Goal: Task Accomplishment & Management: Manage account settings

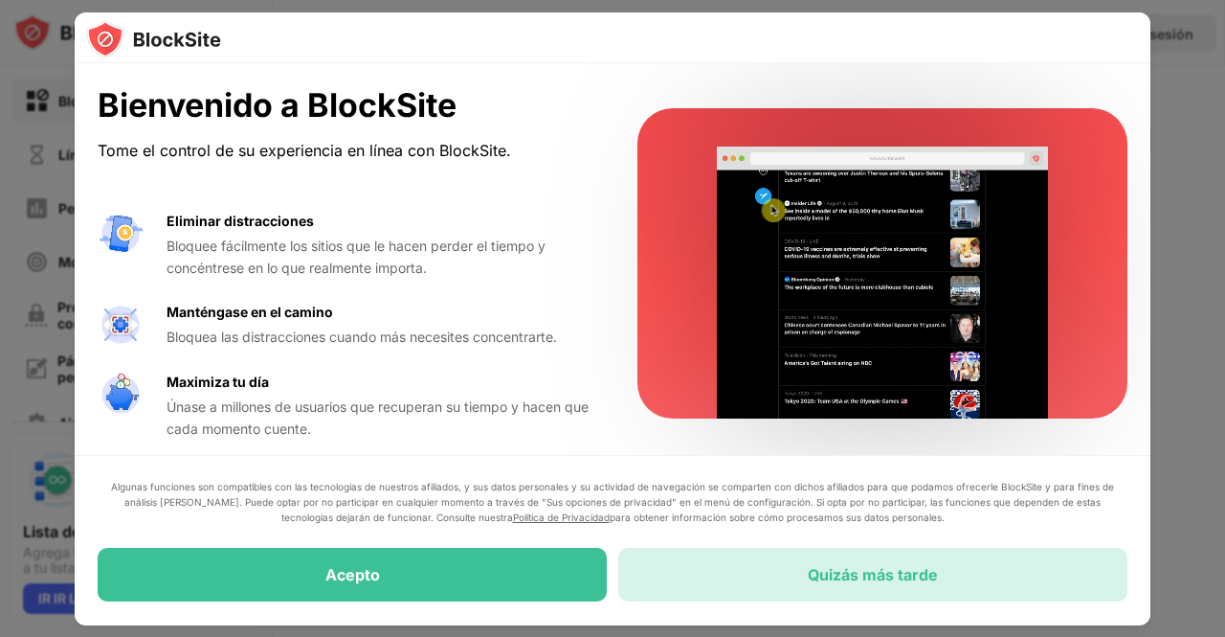
click at [836, 563] on div "Quizás más tarde" at bounding box center [872, 575] width 509 height 54
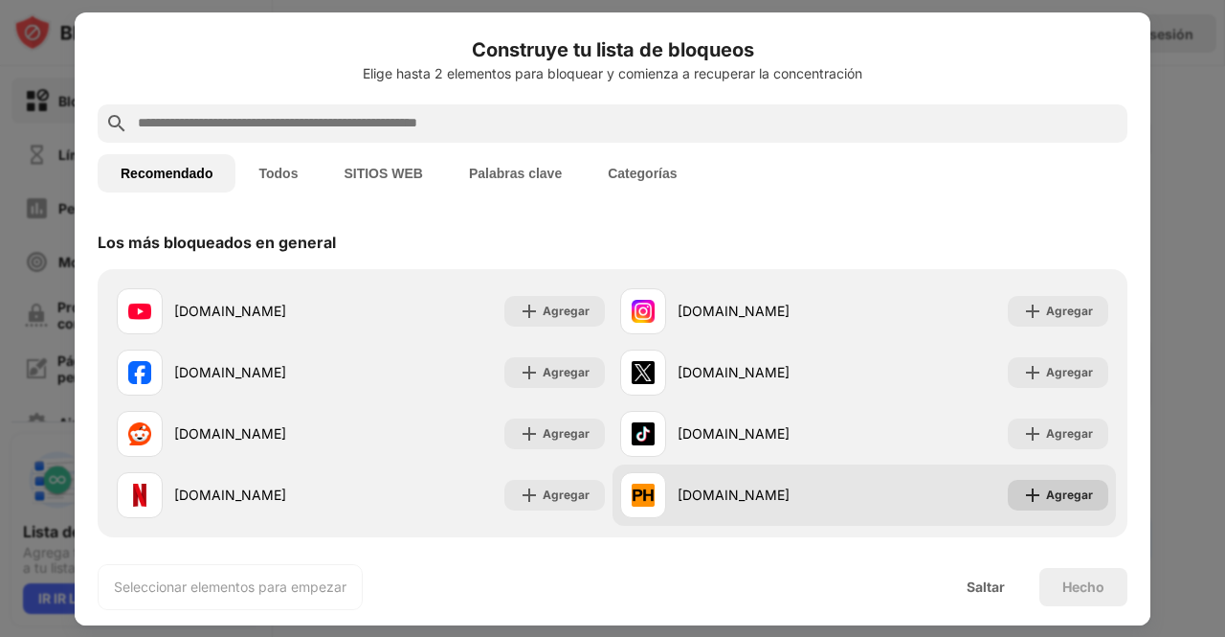
click at [1066, 487] on font "Agregar" at bounding box center [1069, 494] width 47 height 14
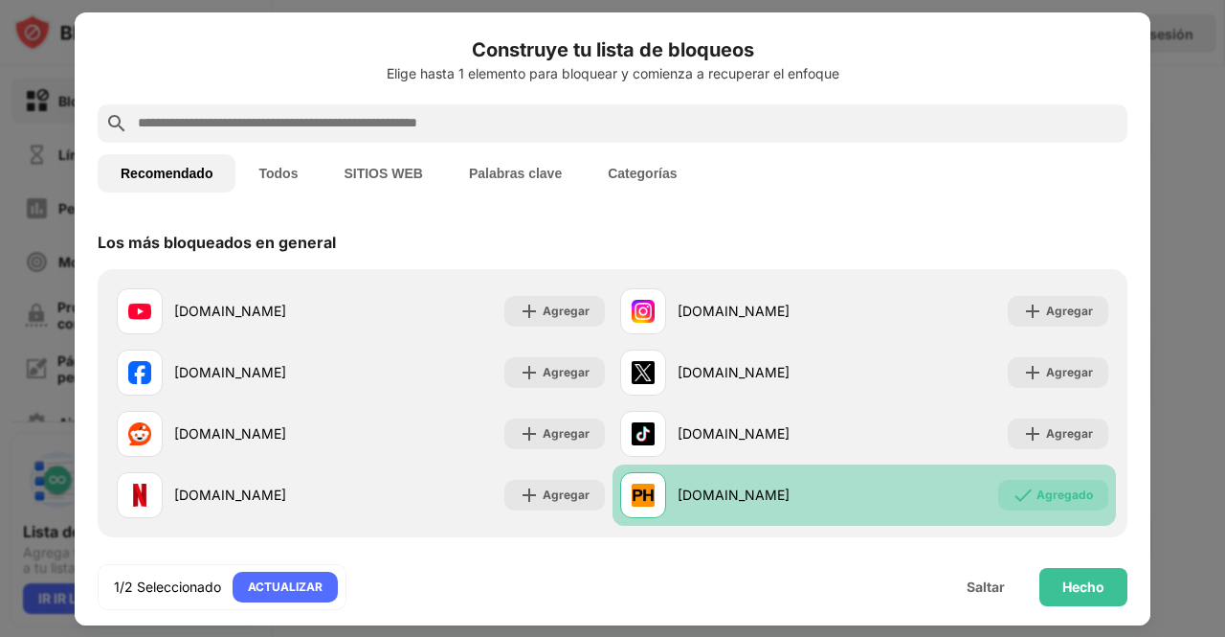
click at [394, 131] on input "text" at bounding box center [628, 123] width 984 height 23
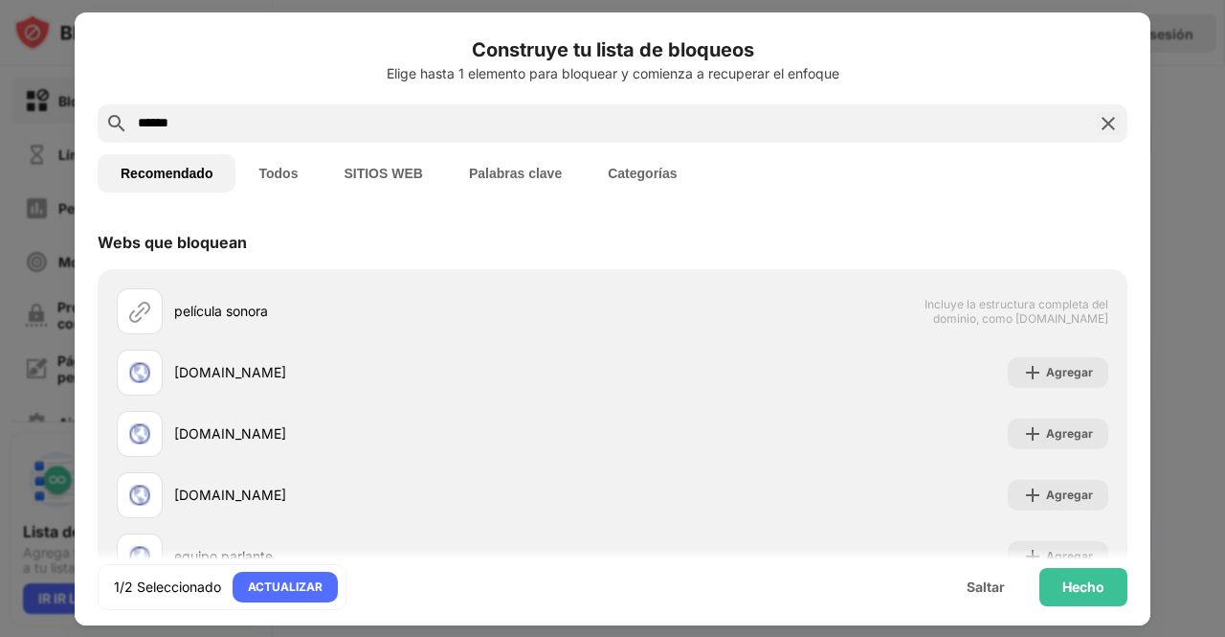
click at [402, 173] on font "SITIOS WEB" at bounding box center [383, 173] width 78 height 15
click at [528, 164] on button "Palabras clave" at bounding box center [515, 173] width 139 height 38
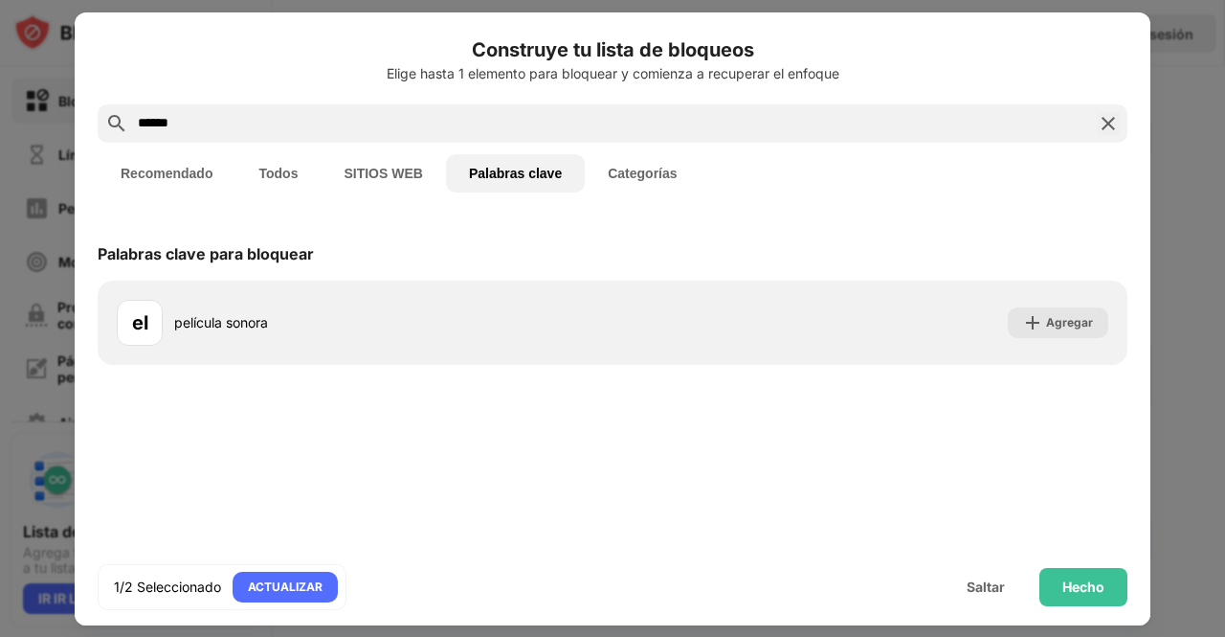
click at [182, 163] on button "Recomendado" at bounding box center [167, 173] width 138 height 38
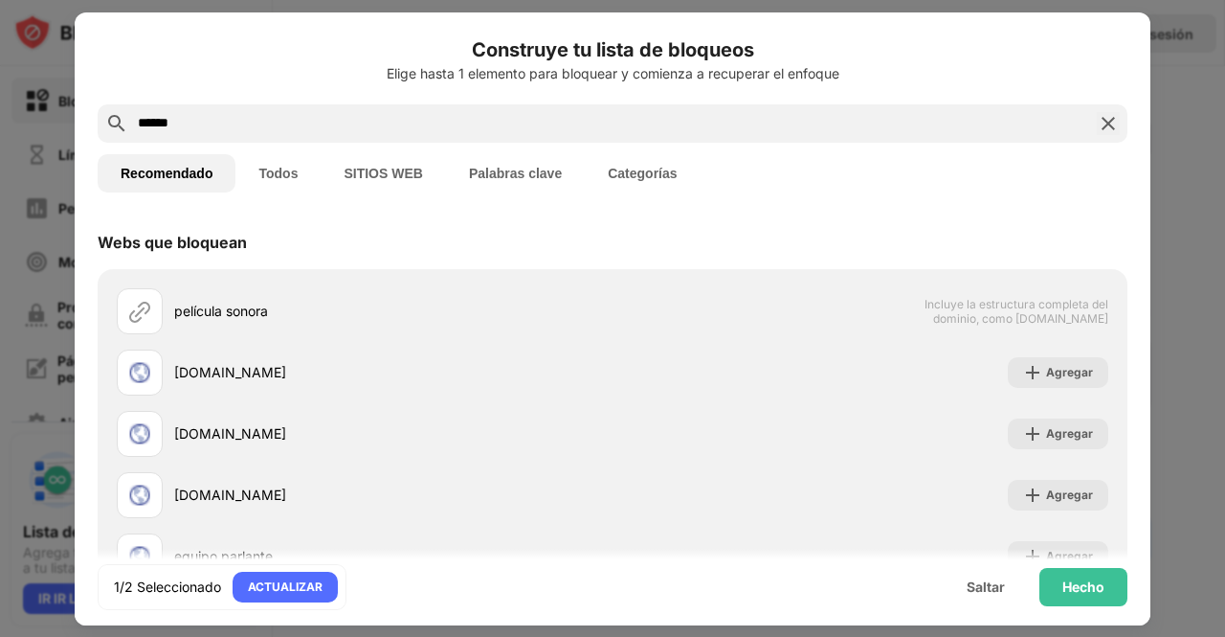
click at [178, 121] on input "******" at bounding box center [612, 123] width 953 height 23
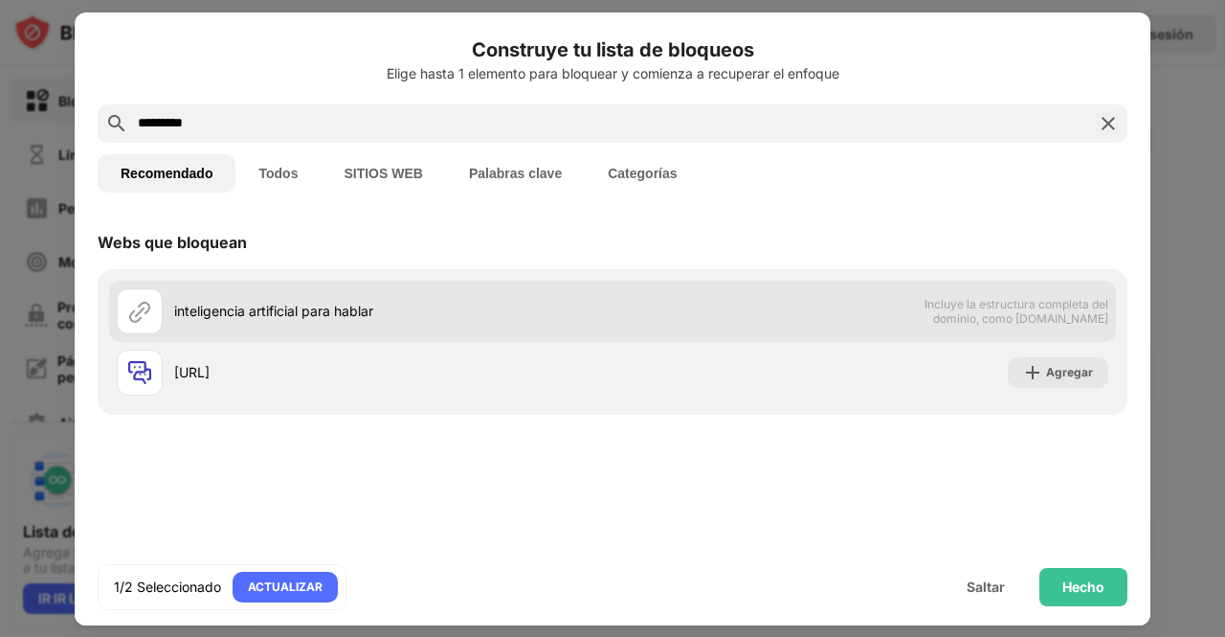
type input "*********"
click at [323, 332] on div "inteligencia artificial para hablar" at bounding box center [365, 311] width 496 height 46
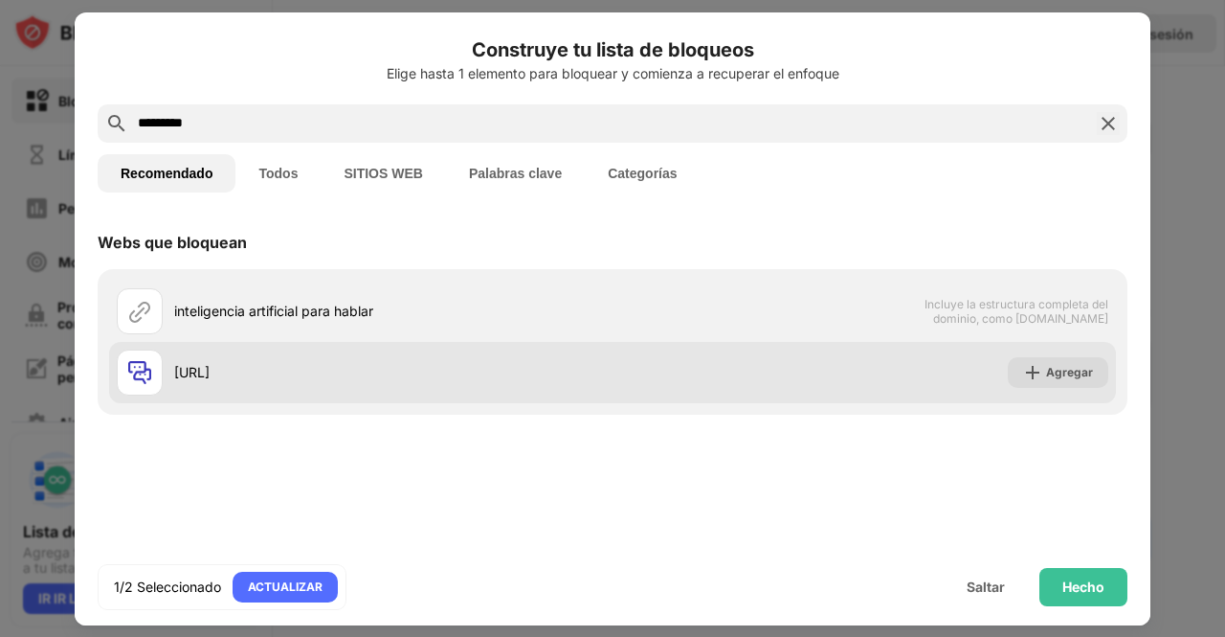
click at [295, 365] on div "[URL]" at bounding box center [393, 372] width 438 height 20
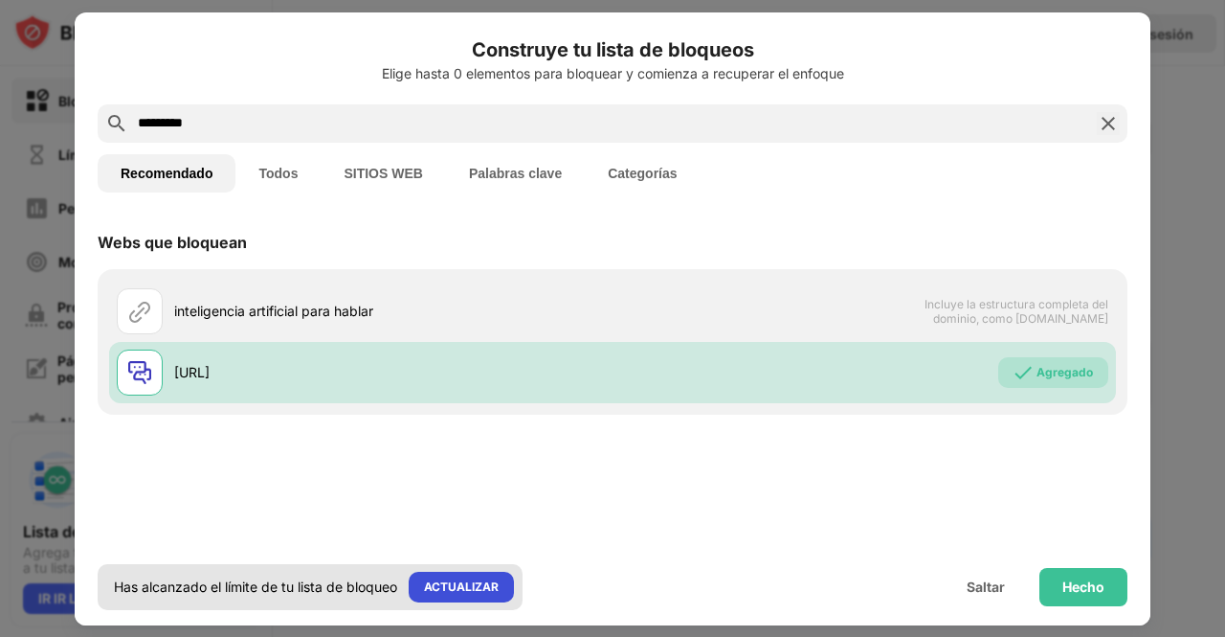
click at [463, 596] on div "ACTUALIZAR" at bounding box center [461, 586] width 105 height 31
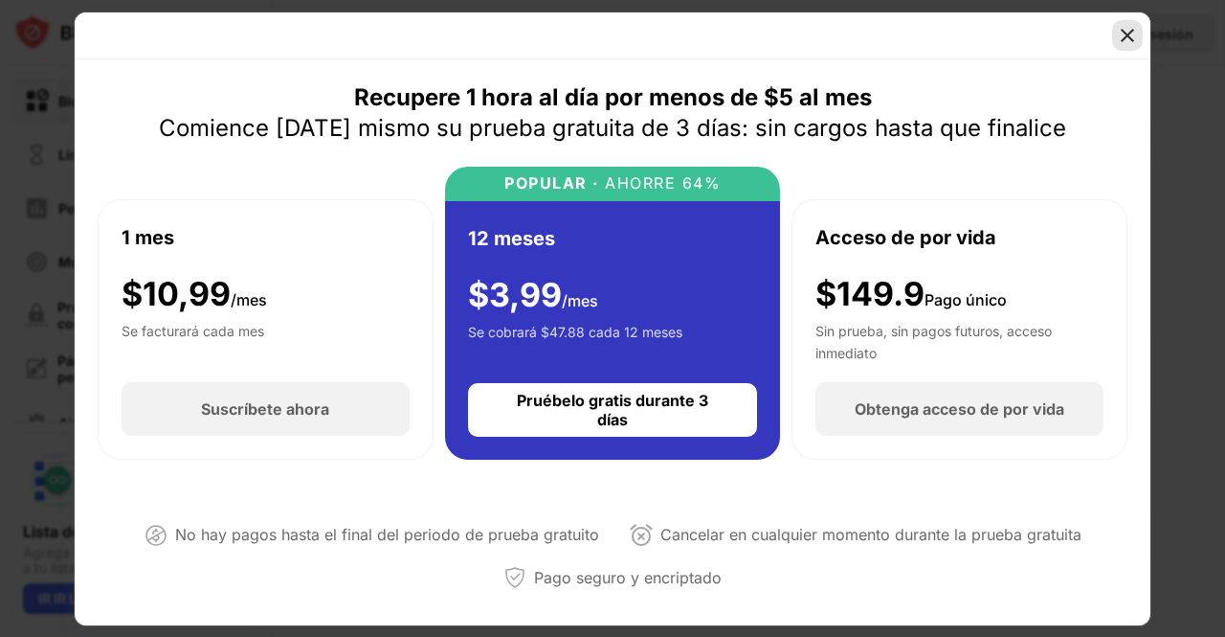
click at [1128, 33] on img at bounding box center [1127, 35] width 19 height 19
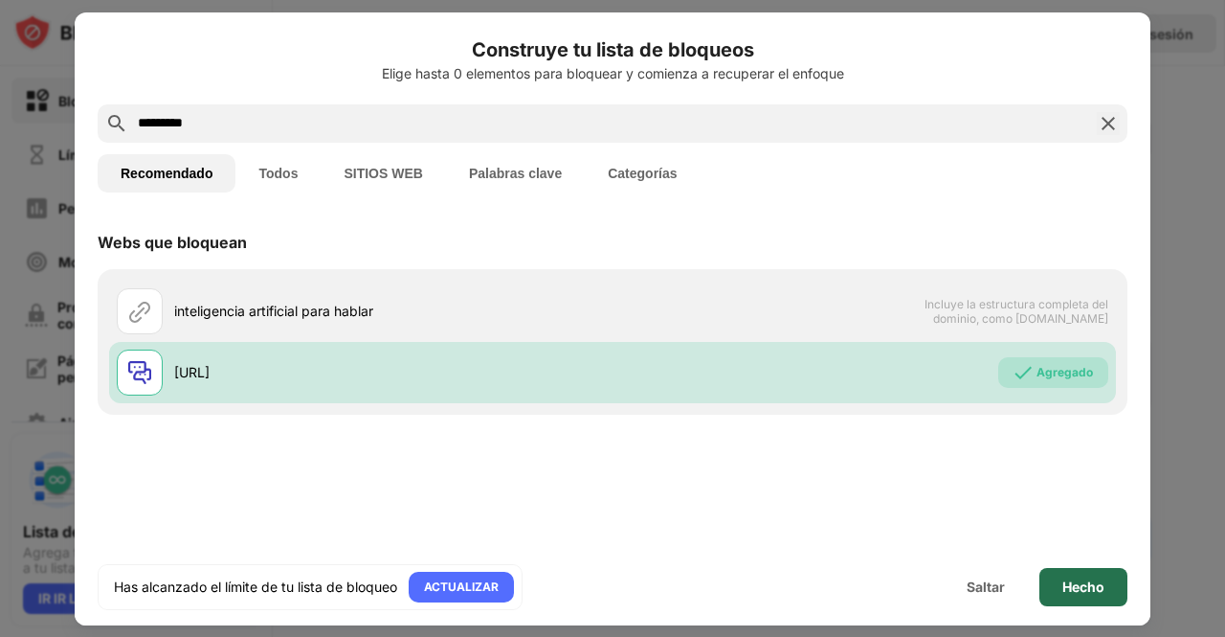
click at [1084, 593] on font "Hecho" at bounding box center [1084, 586] width 42 height 16
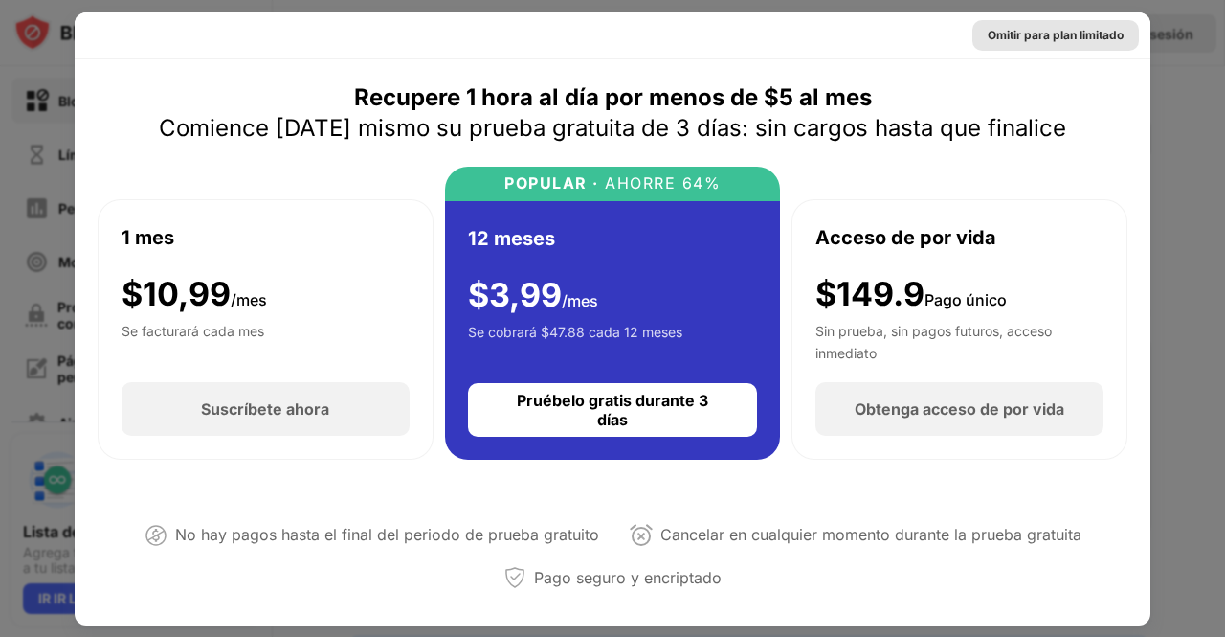
click at [1080, 41] on font "Omitir para plan limitado" at bounding box center [1056, 35] width 136 height 14
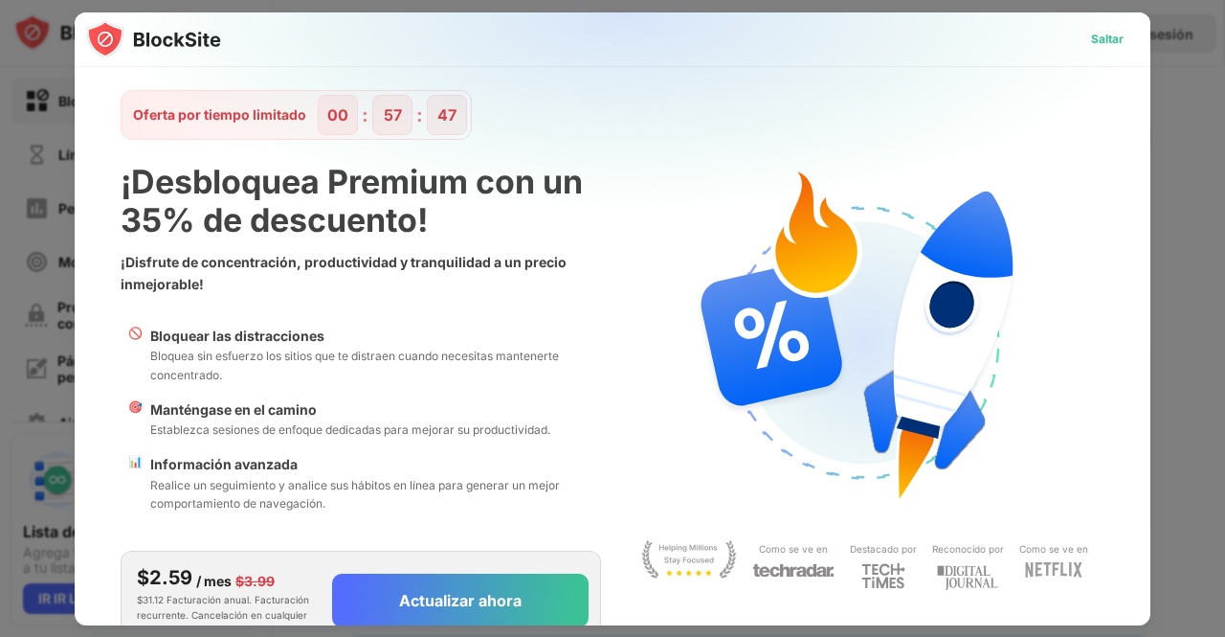
click at [1082, 26] on div "Saltar" at bounding box center [1107, 39] width 63 height 31
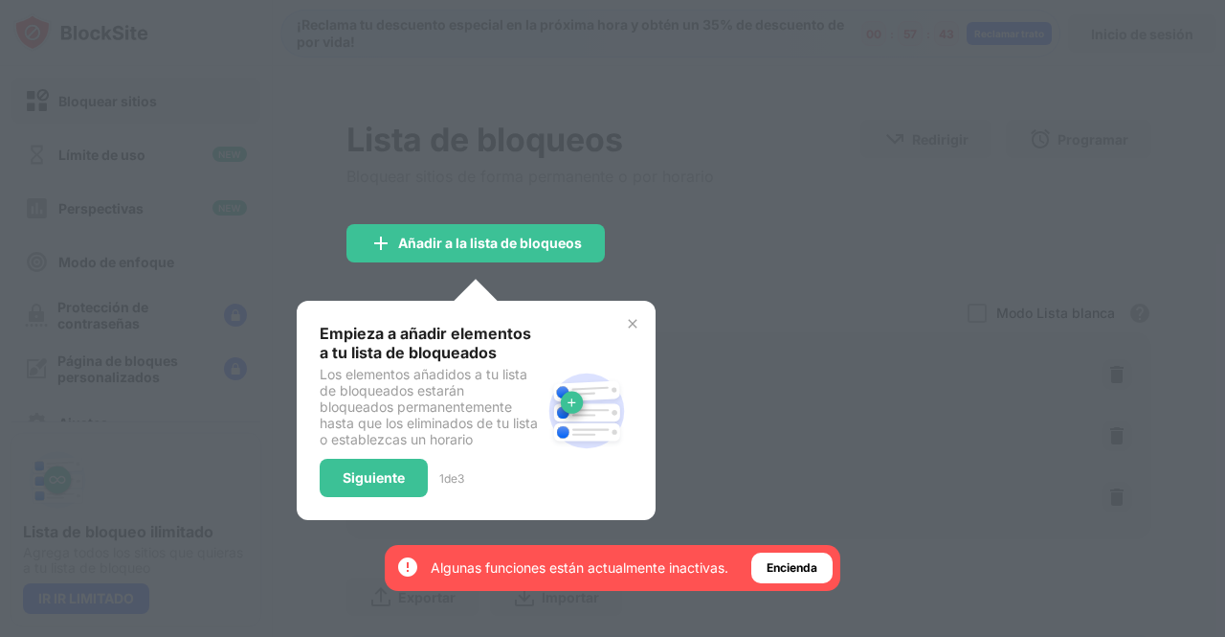
click at [625, 319] on img at bounding box center [632, 323] width 15 height 15
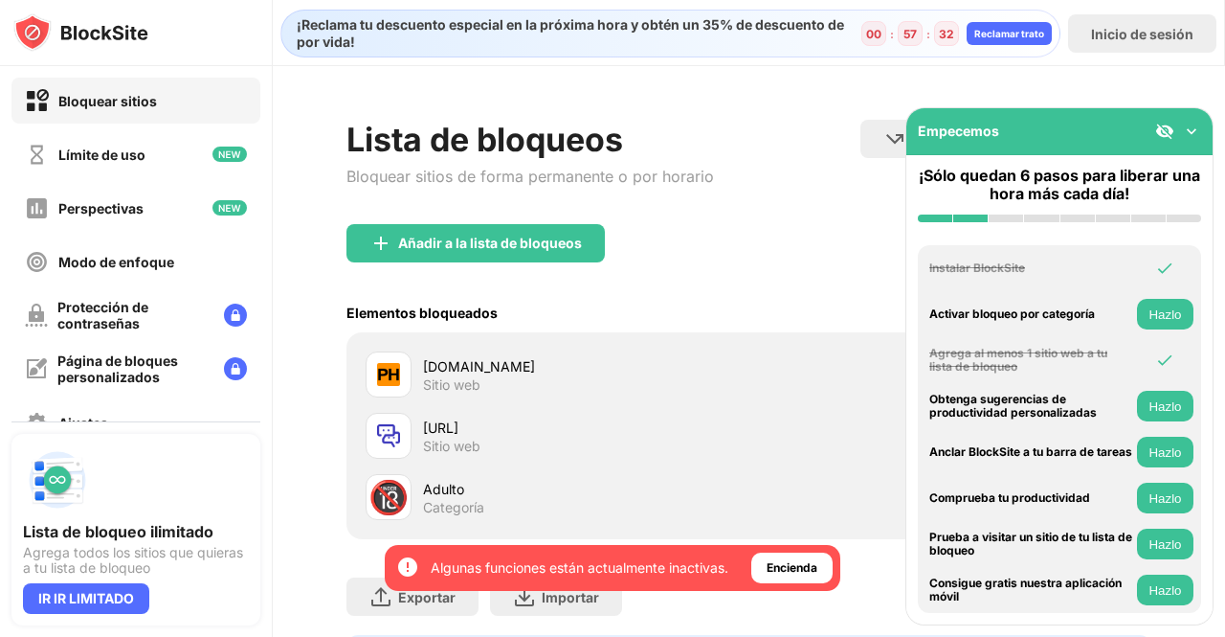
click at [1204, 132] on div "Empecemos" at bounding box center [1059, 131] width 306 height 47
click at [768, 321] on div "Elementos bloqueados Modo Lista blanca Bloquea todos los sitios web excepto los…" at bounding box center [749, 312] width 805 height 39
click at [848, 221] on div "Lista de bloqueos Bloquear sitios de forma permanente o por horario Redirigir H…" at bounding box center [749, 172] width 805 height 104
click at [1195, 125] on img at bounding box center [1191, 131] width 19 height 19
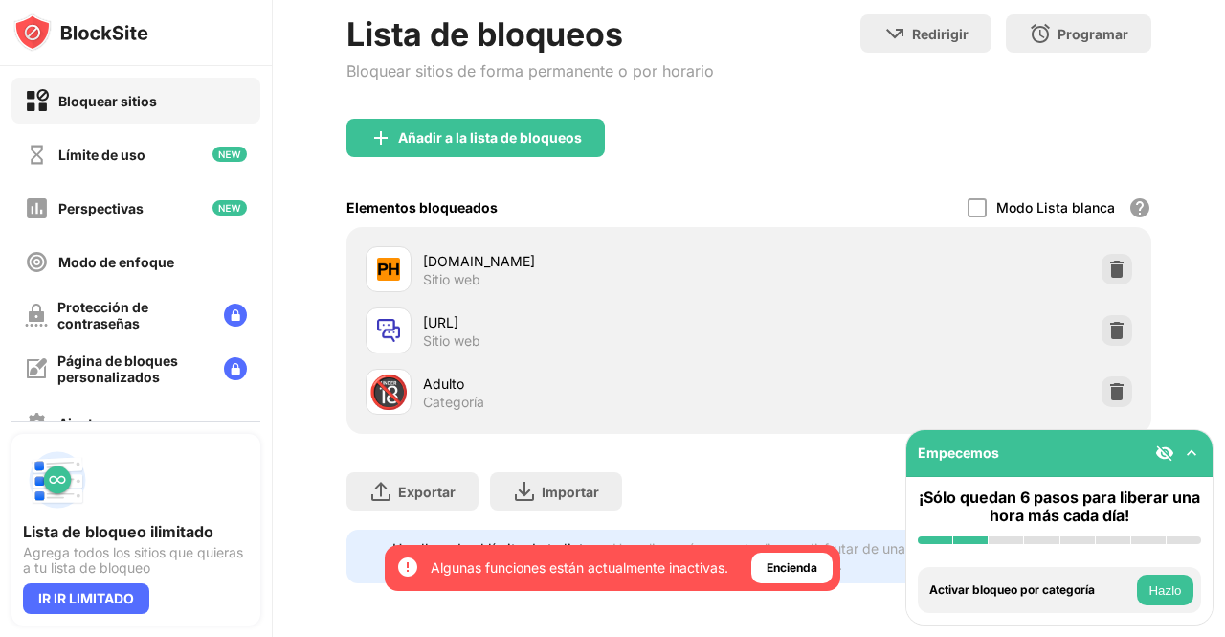
scroll to position [119, 0]
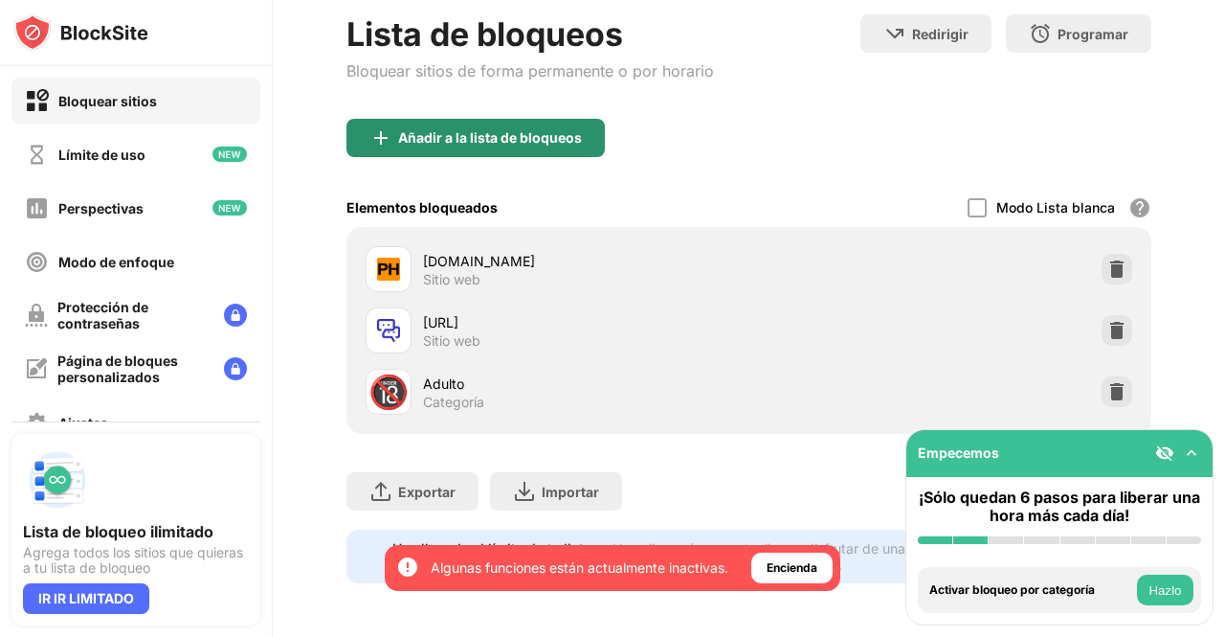
click at [495, 119] on div "Añadir a la lista de bloqueos" at bounding box center [476, 138] width 258 height 38
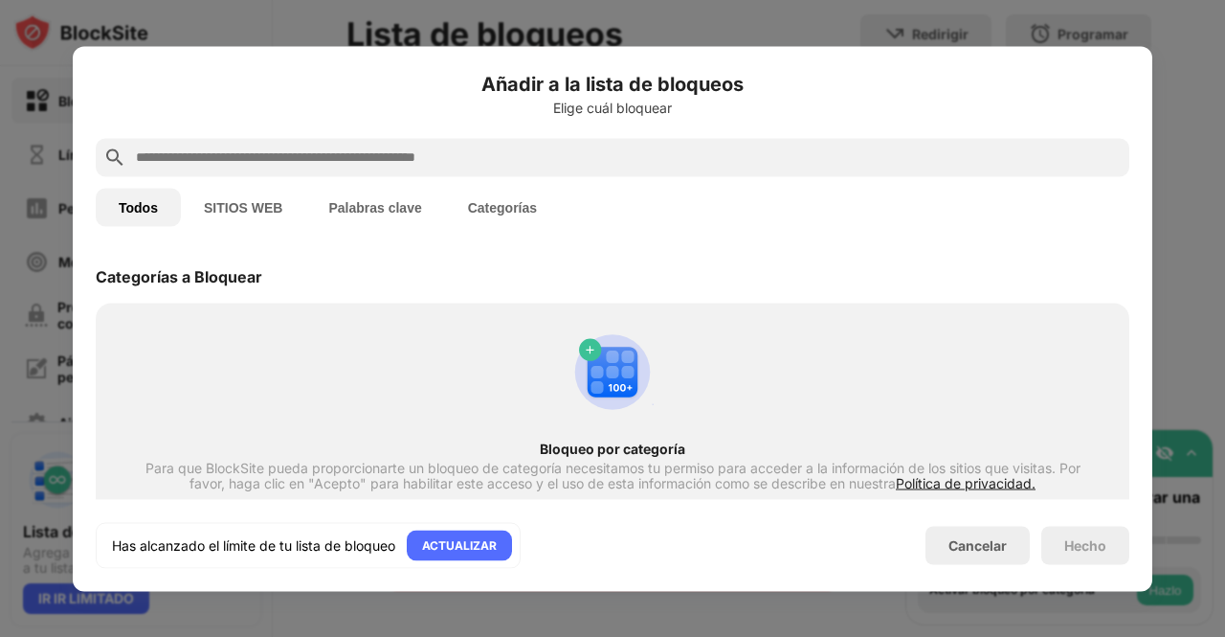
click at [294, 157] on input "text" at bounding box center [628, 156] width 988 height 23
paste input "**********"
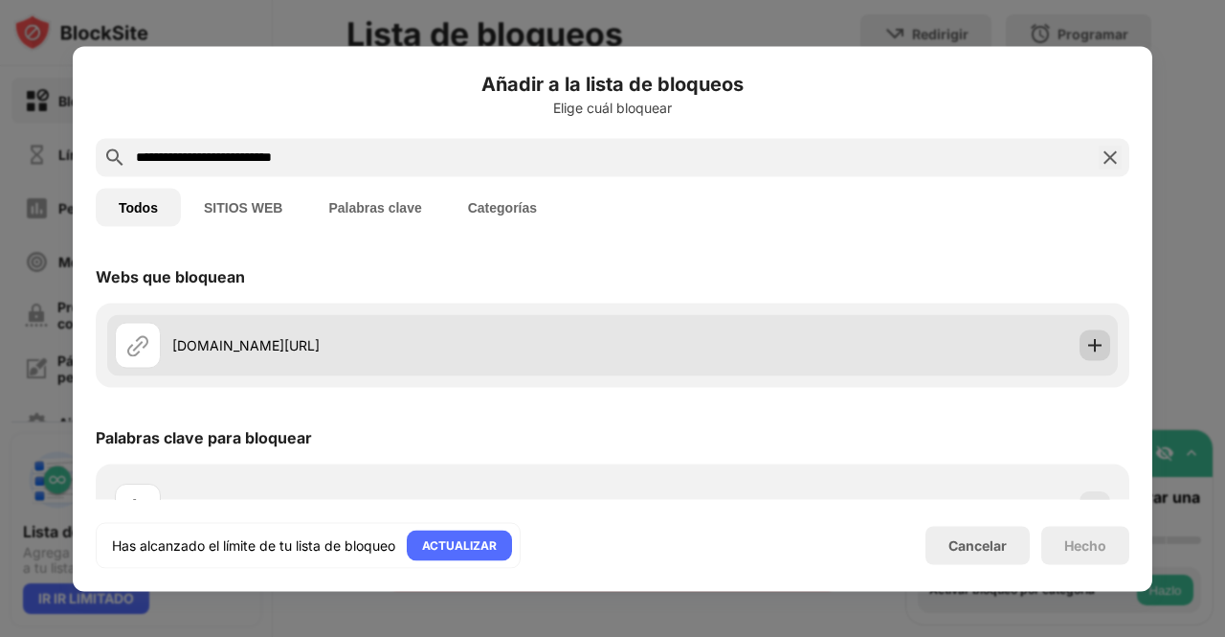
type input "**********"
click at [1085, 342] on img at bounding box center [1094, 344] width 19 height 19
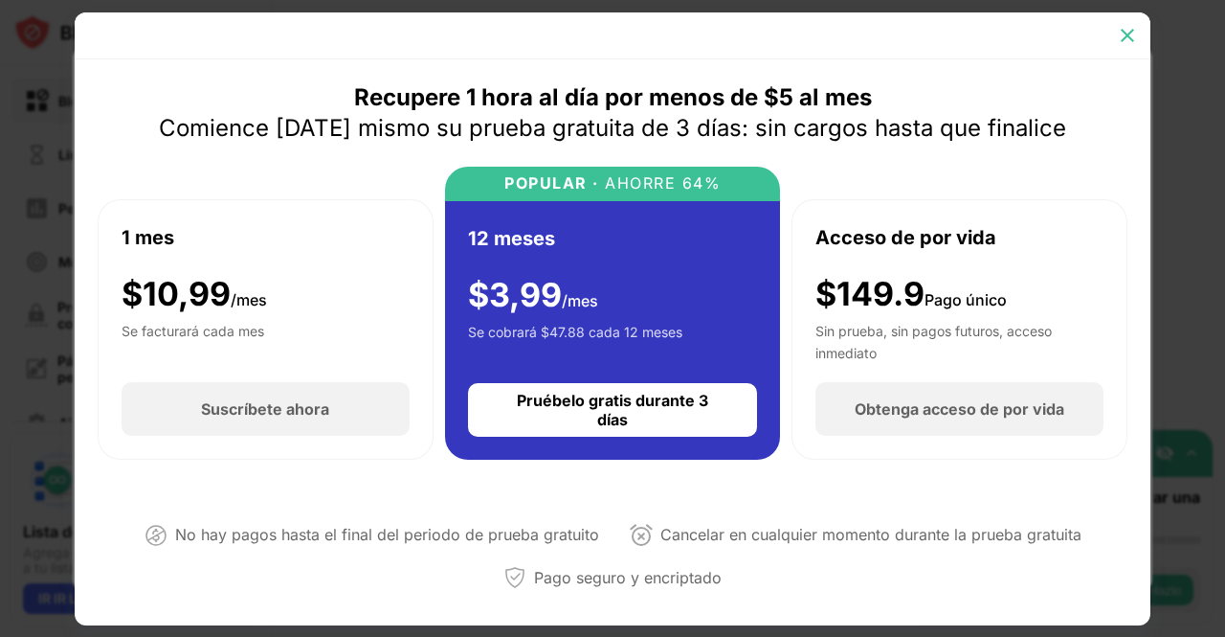
click at [1126, 41] on img at bounding box center [1127, 35] width 19 height 19
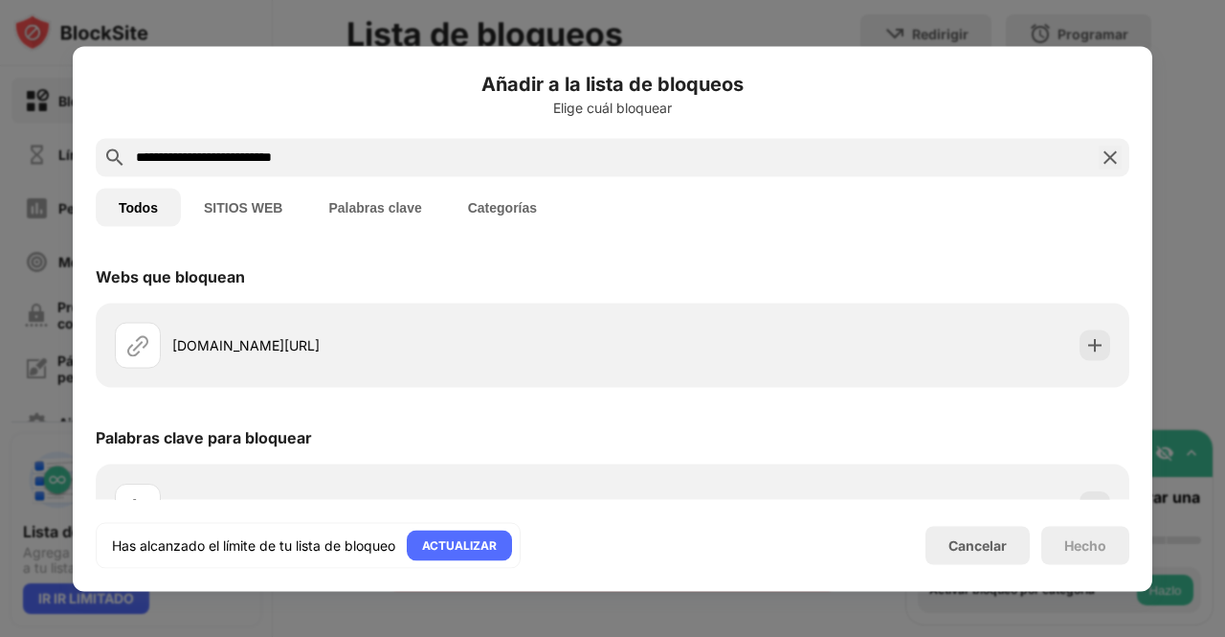
drag, startPoint x: 1144, startPoint y: 272, endPoint x: 1142, endPoint y: 308, distance: 36.4
click at [1142, 308] on div "**********" at bounding box center [613, 318] width 1080 height 545
click at [261, 203] on font "SITIOS WEB" at bounding box center [243, 206] width 78 height 15
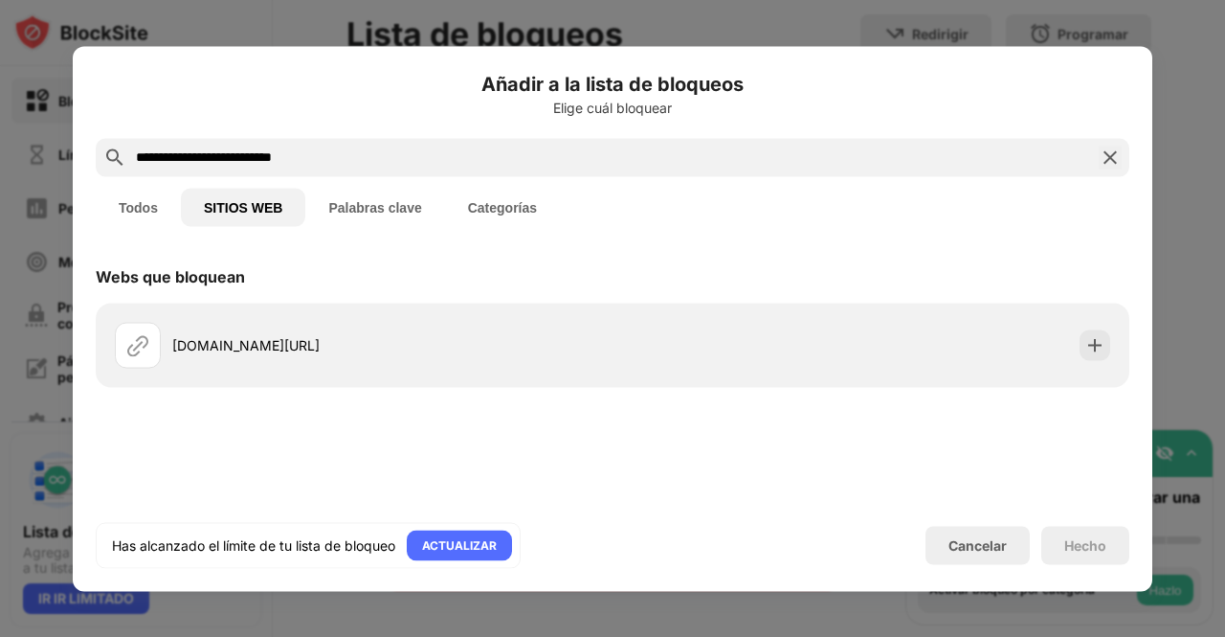
click at [366, 200] on font "Palabras clave" at bounding box center [374, 206] width 93 height 15
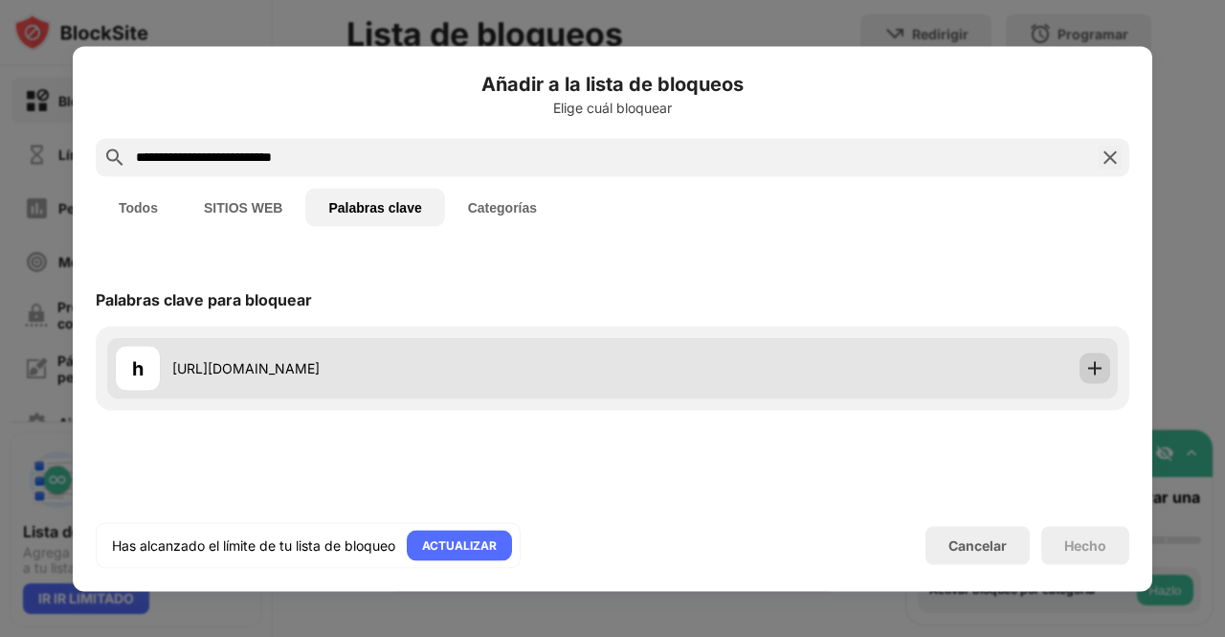
click at [1095, 362] on img at bounding box center [1094, 367] width 19 height 19
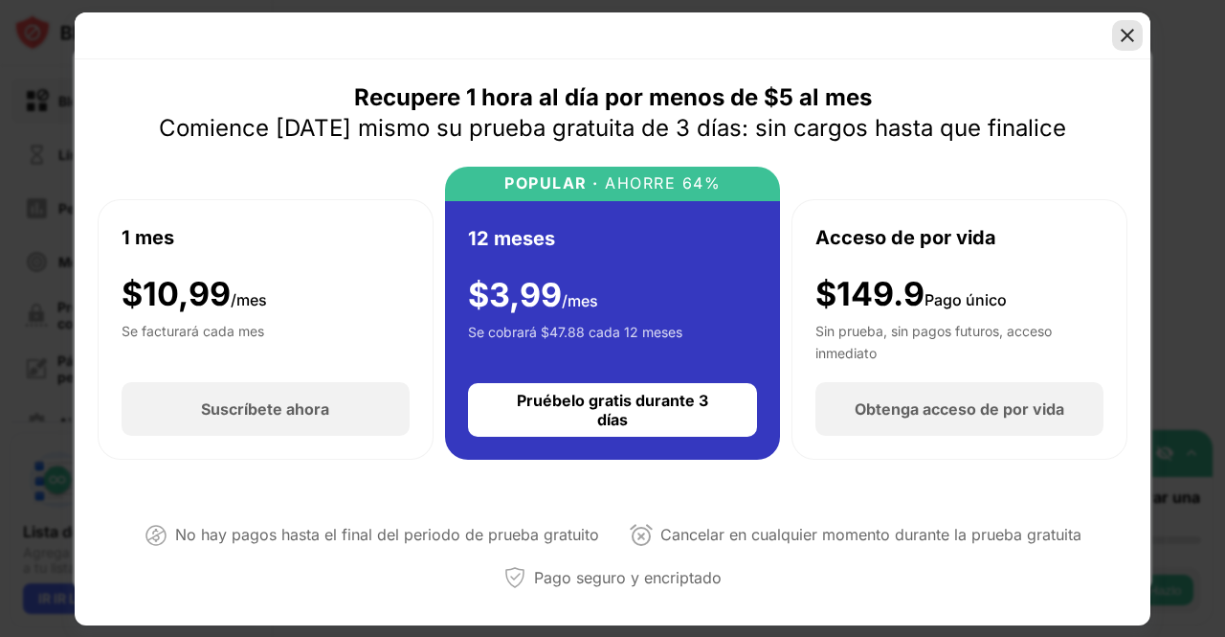
click at [1129, 24] on div at bounding box center [1127, 35] width 31 height 31
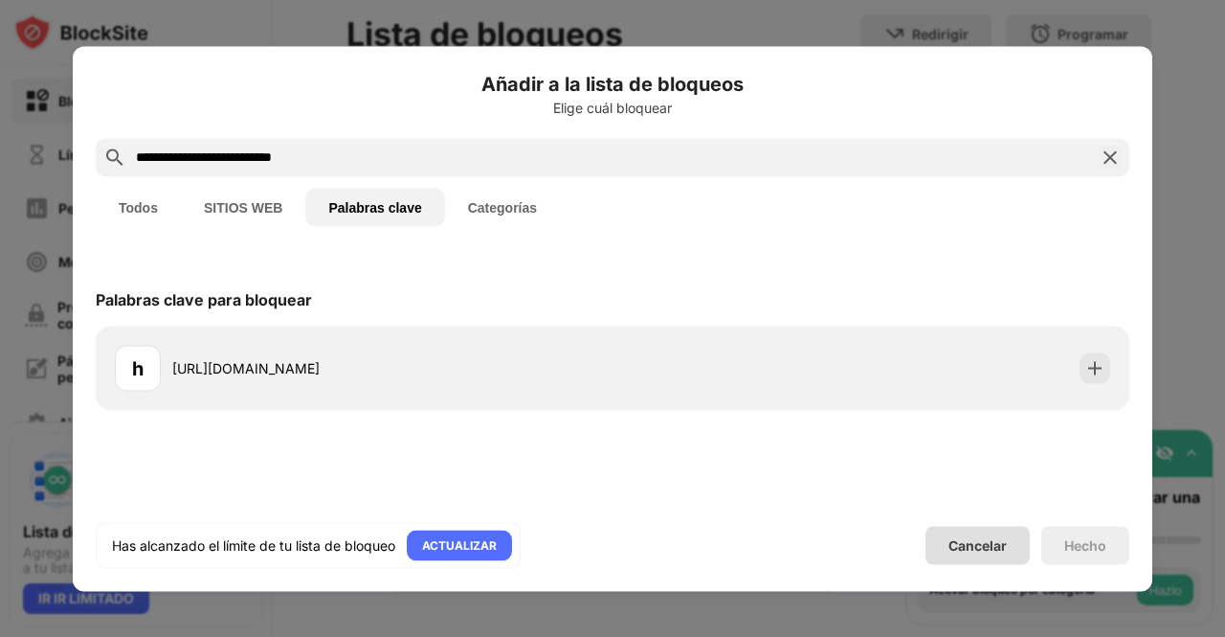
click at [963, 539] on font "Cancelar" at bounding box center [978, 545] width 58 height 16
